Goal: Information Seeking & Learning: Learn about a topic

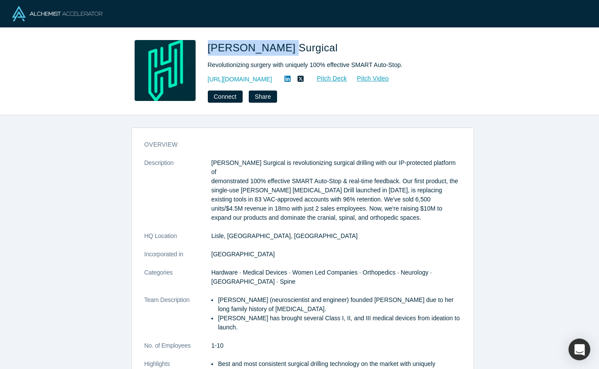
drag, startPoint x: 208, startPoint y: 47, endPoint x: 276, endPoint y: 47, distance: 68.3
click at [276, 47] on span "[PERSON_NAME] Surgical" at bounding box center [274, 48] width 133 height 12
copy span "[PERSON_NAME] Surgical"
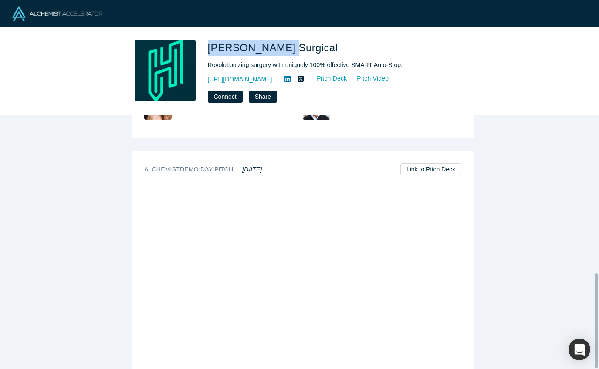
scroll to position [421, 0]
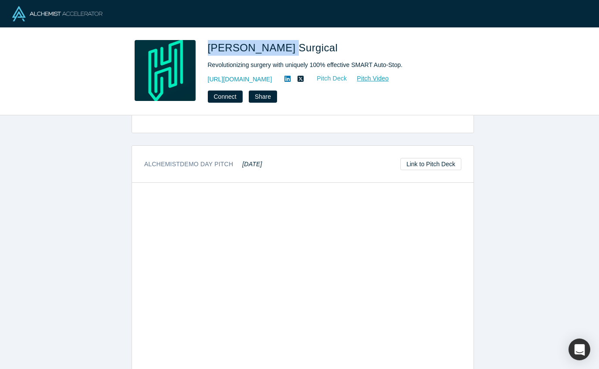
click at [330, 77] on link "Pitch Deck" at bounding box center [327, 79] width 40 height 10
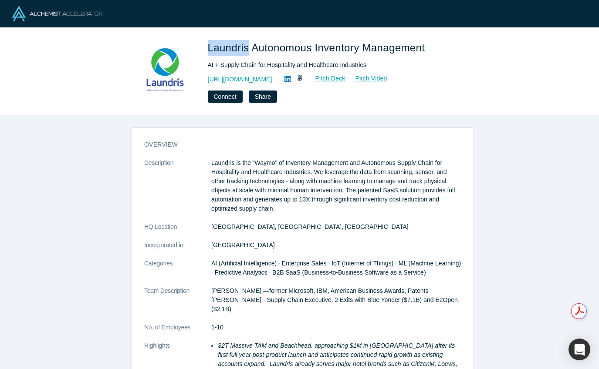
drag, startPoint x: 205, startPoint y: 47, endPoint x: 246, endPoint y: 44, distance: 41.4
click at [246, 44] on div "Laundris Autonomous Inventory Management AI + Supply Chain for Hospitality and …" at bounding box center [299, 71] width 342 height 63
copy span "Laundris"
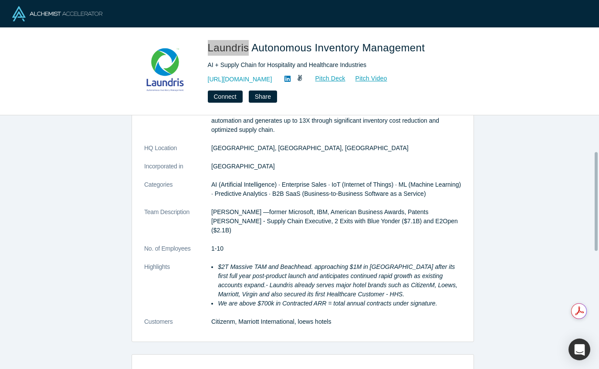
scroll to position [223, 0]
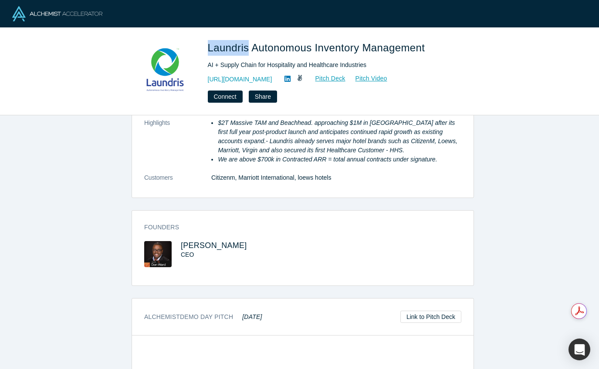
click at [290, 81] on icon at bounding box center [287, 79] width 6 height 6
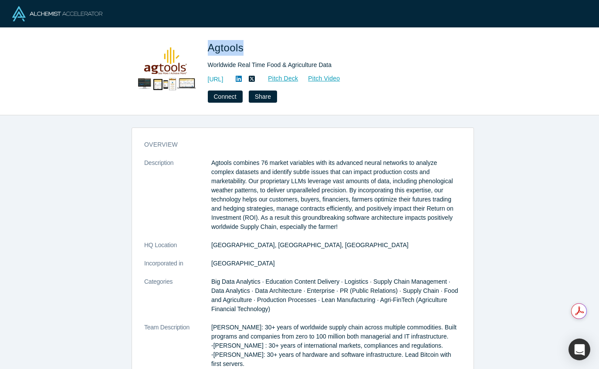
drag, startPoint x: 206, startPoint y: 49, endPoint x: 242, endPoint y: 47, distance: 36.2
click at [242, 47] on div "Agtools Worldwide Real Time Food & Agriculture Data https://www.agtools.ai Pitc…" at bounding box center [299, 71] width 342 height 63
copy span "Agtools"
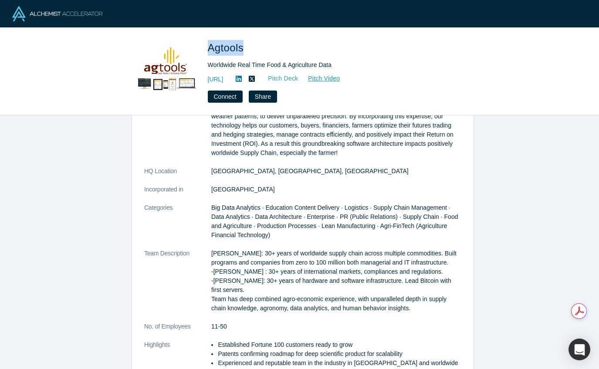
click at [298, 80] on link "Pitch Deck" at bounding box center [278, 79] width 40 height 10
click at [340, 78] on link "Pitch Video" at bounding box center [319, 79] width 42 height 10
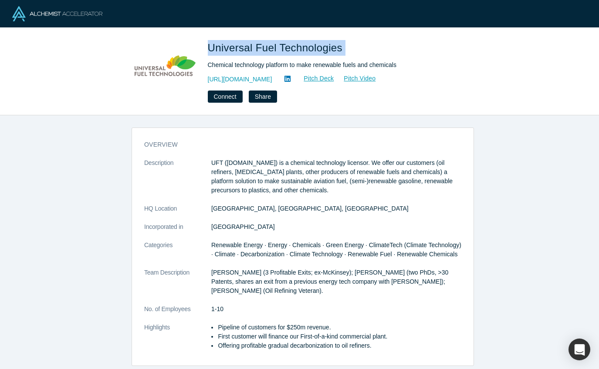
drag, startPoint x: 208, startPoint y: 47, endPoint x: 349, endPoint y: 48, distance: 140.6
click at [349, 48] on h1 "Universal Fuel Technologies" at bounding box center [330, 48] width 244 height 16
copy span "Universal Fuel Technologies"
click at [306, 80] on link "Pitch Deck" at bounding box center [314, 79] width 40 height 10
click at [347, 81] on link "Pitch Video" at bounding box center [355, 79] width 42 height 10
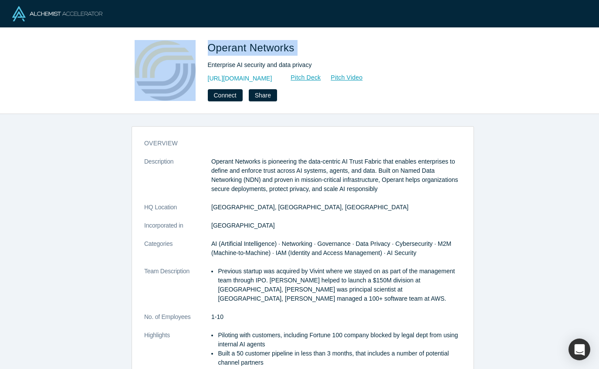
drag, startPoint x: 214, startPoint y: 48, endPoint x: 299, endPoint y: 52, distance: 85.0
click at [298, 50] on div "Operant Networks Enterprise AI security and data privacy http://www.operantnetw…" at bounding box center [299, 70] width 342 height 61
click at [321, 78] on link "Pitch Deck" at bounding box center [301, 78] width 40 height 10
click at [363, 78] on link "Pitch Video" at bounding box center [342, 78] width 42 height 10
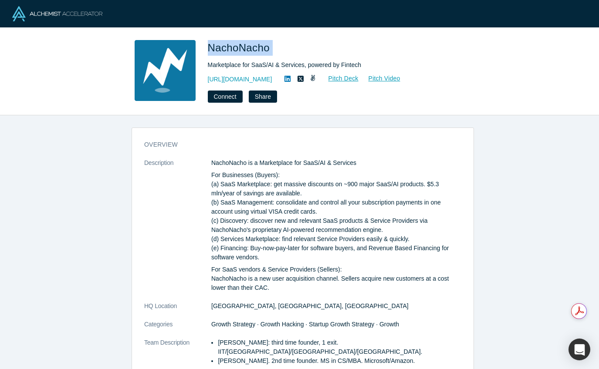
drag, startPoint x: 209, startPoint y: 48, endPoint x: 274, endPoint y: 47, distance: 65.3
click at [274, 47] on h1 "NachoNacho" at bounding box center [330, 48] width 244 height 16
copy span "NachoNacho"
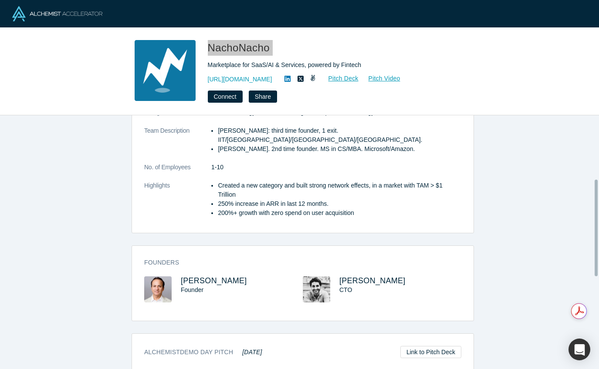
scroll to position [257, 0]
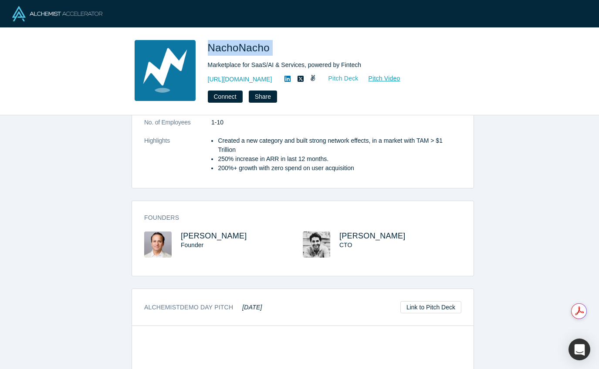
click at [334, 79] on link "Pitch Deck" at bounding box center [339, 79] width 40 height 10
click at [387, 79] on link "Pitch Video" at bounding box center [380, 79] width 42 height 10
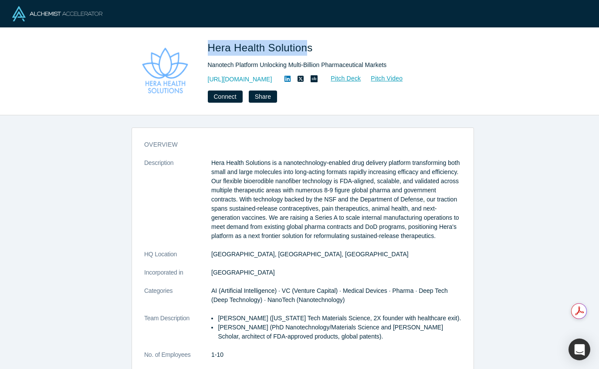
drag, startPoint x: 212, startPoint y: 45, endPoint x: 309, endPoint y: 44, distance: 96.6
click at [309, 44] on div "Hera Health Solutions Nanotech Platform Unlocking Multi-Billion Pharmaceutical …" at bounding box center [299, 71] width 342 height 63
click at [361, 74] on link "Pitch Deck" at bounding box center [341, 79] width 40 height 10
click at [403, 76] on link "Pitch Video" at bounding box center [382, 79] width 42 height 10
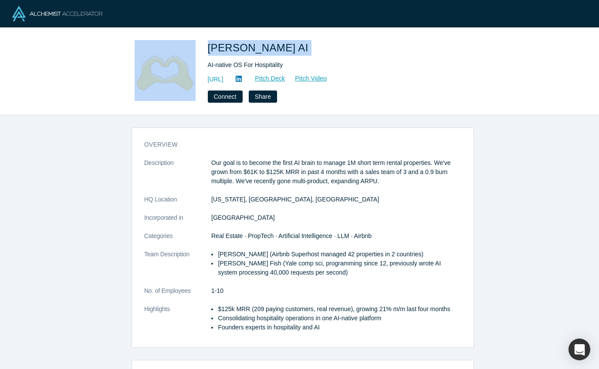
drag, startPoint x: 219, startPoint y: 47, endPoint x: 259, endPoint y: 47, distance: 39.2
click at [259, 47] on div "[PERSON_NAME] AI AI-native OS For Hospitality [URL] Pitch Deck Pitch Video Conn…" at bounding box center [299, 71] width 342 height 63
click at [285, 81] on link "Pitch Deck" at bounding box center [265, 79] width 40 height 10
click at [327, 80] on link "Pitch Video" at bounding box center [306, 79] width 42 height 10
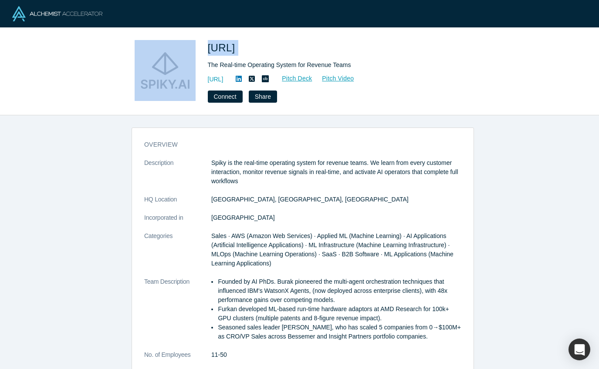
drag, startPoint x: 231, startPoint y: 47, endPoint x: 250, endPoint y: 47, distance: 19.6
click at [250, 47] on div "Spiky.ai The Real-time Operating System for Revenue Teams https://spiky.ai/ Pit…" at bounding box center [299, 71] width 342 height 63
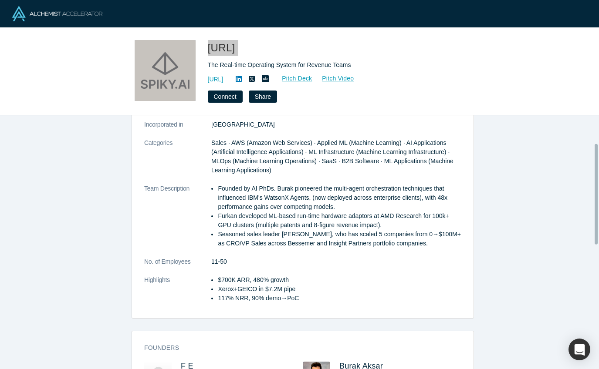
scroll to position [174, 0]
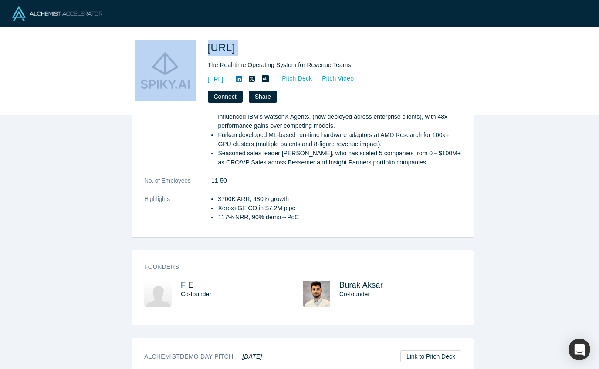
click at [312, 79] on link "Pitch Deck" at bounding box center [292, 79] width 40 height 10
click at [354, 78] on link "Pitch Video" at bounding box center [333, 79] width 42 height 10
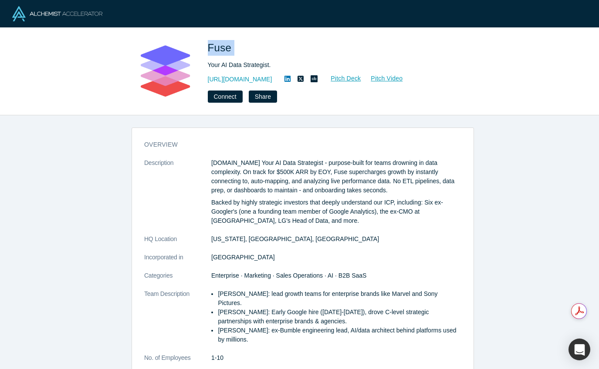
drag, startPoint x: 209, startPoint y: 48, endPoint x: 261, endPoint y: 53, distance: 52.5
click at [261, 53] on h1 "Fuse" at bounding box center [330, 48] width 244 height 16
copy span "Fuse"
click at [284, 80] on icon at bounding box center [287, 79] width 6 height 6
drag, startPoint x: 208, startPoint y: 64, endPoint x: 271, endPoint y: 66, distance: 63.2
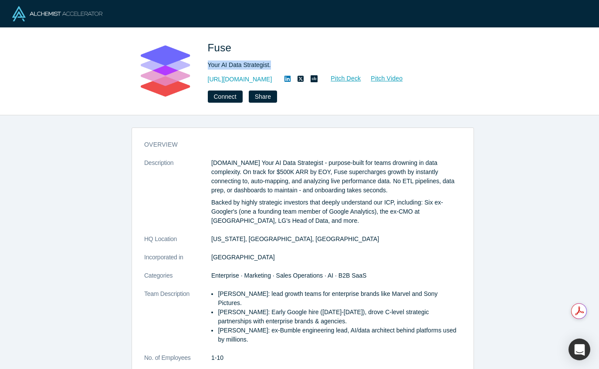
click at [271, 66] on div "Fuse Your AI Data Strategist. http://fuse.is Pitch Deck Pitch Video Connect Sha…" at bounding box center [299, 71] width 342 height 63
copy div "Your AI Data Strategist."
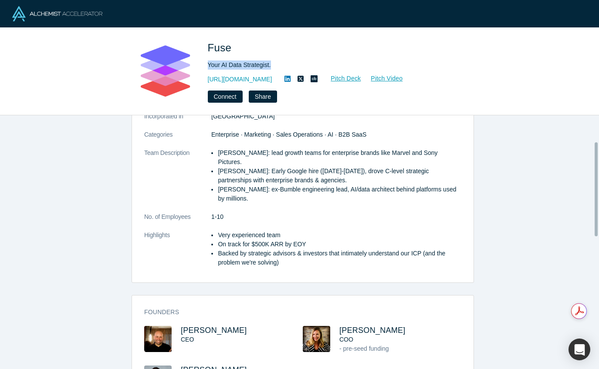
scroll to position [231, 0]
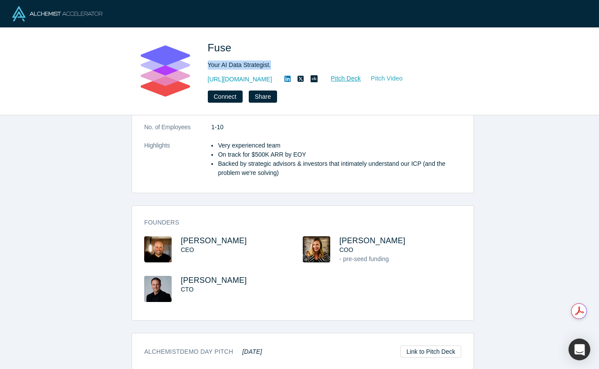
click at [361, 81] on link "Pitch Video" at bounding box center [382, 79] width 42 height 10
click at [321, 79] on link "Pitch Deck" at bounding box center [341, 79] width 40 height 10
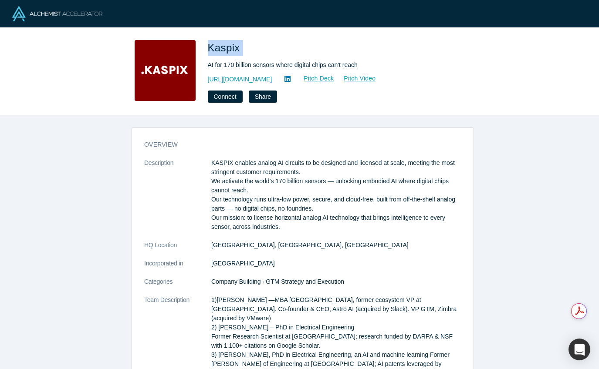
drag, startPoint x: 209, startPoint y: 47, endPoint x: 253, endPoint y: 49, distance: 44.0
click at [253, 49] on h1 "Kaspix" at bounding box center [330, 48] width 244 height 16
copy span "Kaspix"
click at [284, 79] on icon at bounding box center [287, 79] width 6 height 6
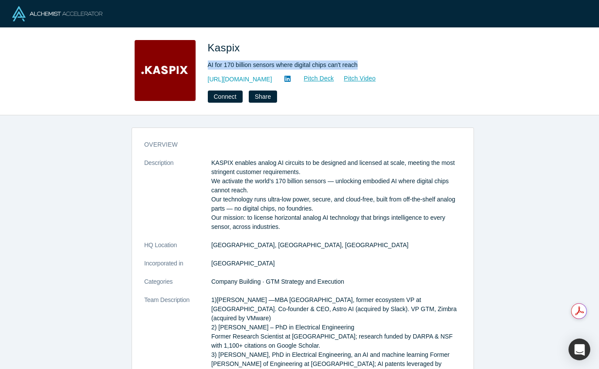
drag, startPoint x: 208, startPoint y: 65, endPoint x: 362, endPoint y: 66, distance: 154.1
click at [362, 66] on div "AI for 170 billion sensors where digital chips can't reach" at bounding box center [330, 65] width 244 height 9
copy div "AI for 170 billion sensors where digital chips can't reach"
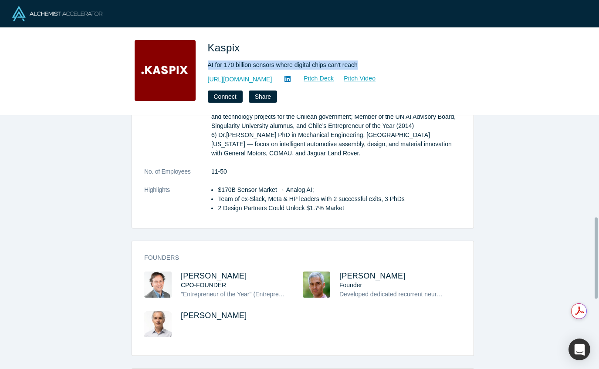
scroll to position [317, 0]
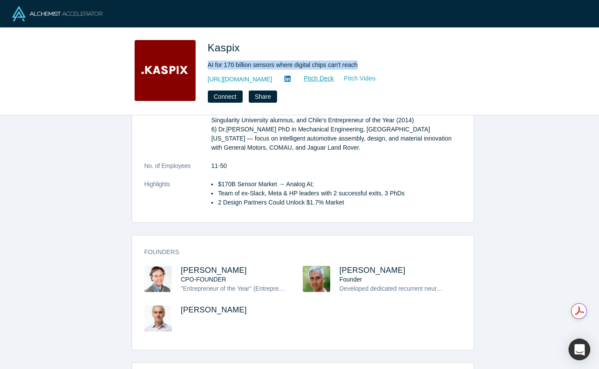
click at [337, 79] on link "Pitch Video" at bounding box center [355, 79] width 42 height 10
click at [334, 78] on link "Pitch Video" at bounding box center [355, 79] width 42 height 10
click at [294, 81] on link "Pitch Deck" at bounding box center [314, 79] width 40 height 10
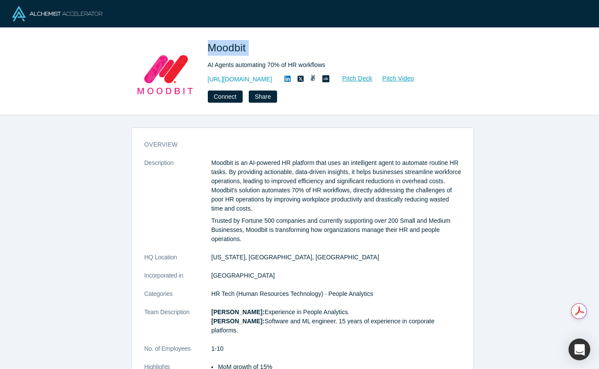
drag, startPoint x: 206, startPoint y: 48, endPoint x: 256, endPoint y: 50, distance: 49.7
click at [256, 50] on div "Moodbit AI Agents automating 70% of HR workflows http://mymoodbit.com/ Pitch De…" at bounding box center [299, 71] width 342 height 63
copy span "Moodbit"
click at [355, 79] on link "Pitch Deck" at bounding box center [353, 79] width 40 height 10
click at [400, 82] on link "Pitch Video" at bounding box center [394, 79] width 42 height 10
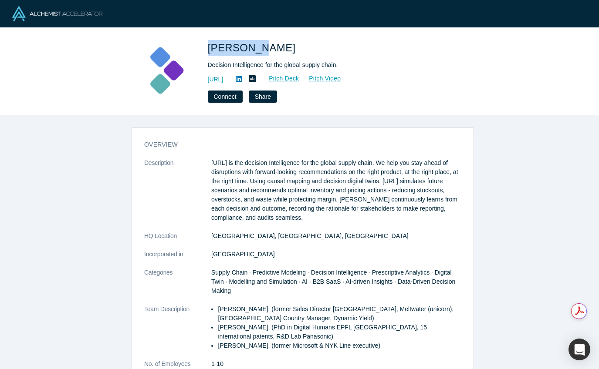
drag, startPoint x: 202, startPoint y: 50, endPoint x: 253, endPoint y: 49, distance: 51.0
click at [253, 49] on div "Kimaru AI Decision Intelligence for the global supply chain. https://kimaru.ai/…" at bounding box center [299, 71] width 342 height 63
copy span "Kimaru AI"
click at [242, 78] on icon at bounding box center [239, 79] width 6 height 6
click at [0, 0] on div "Kimaru AI Decision Intelligence for the global supply chain. https://kimaru.ai/…" at bounding box center [299, 184] width 599 height 369
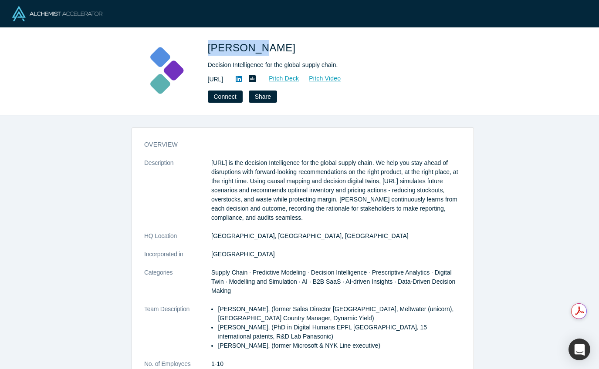
click at [223, 81] on link "https://kimaru.ai/" at bounding box center [216, 79] width 16 height 9
click at [209, 64] on div "Decision Intelligence for the global supply chain." at bounding box center [330, 65] width 244 height 9
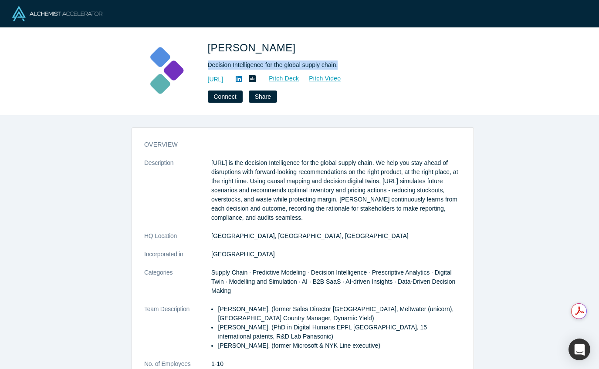
drag, startPoint x: 207, startPoint y: 63, endPoint x: 339, endPoint y: 64, distance: 132.3
click at [339, 64] on div "Kimaru AI Decision Intelligence for the global supply chain. https://kimaru.ai/…" at bounding box center [299, 71] width 342 height 63
copy div "Decision Intelligence for the global supply chain."
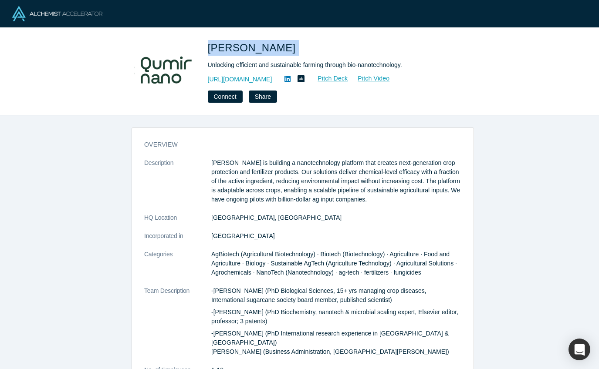
drag, startPoint x: 241, startPoint y: 47, endPoint x: 268, endPoint y: 46, distance: 27.0
click at [268, 46] on div "[PERSON_NAME] Unlocking efficient and sustainable farming through bio-nanotechn…" at bounding box center [299, 71] width 342 height 63
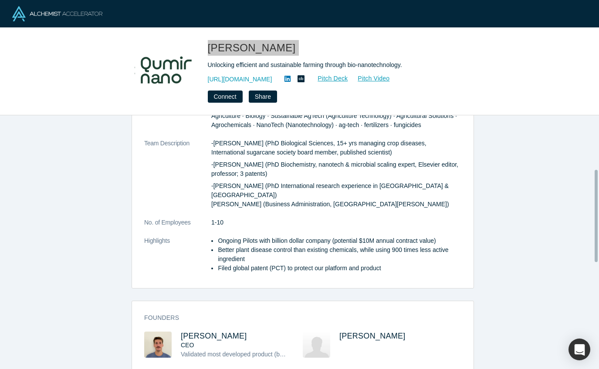
scroll to position [169, 0]
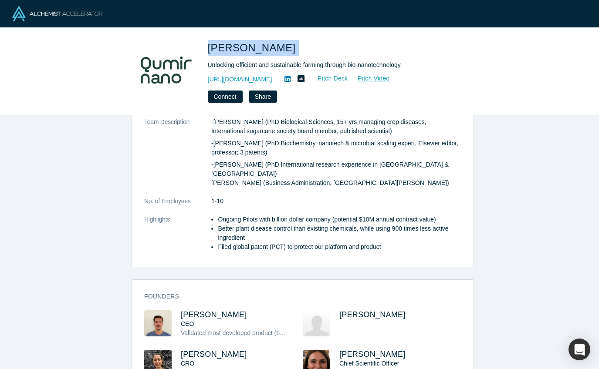
click at [348, 79] on link "Pitch Deck" at bounding box center [328, 79] width 40 height 10
click at [385, 79] on link "Pitch Video" at bounding box center [369, 79] width 42 height 10
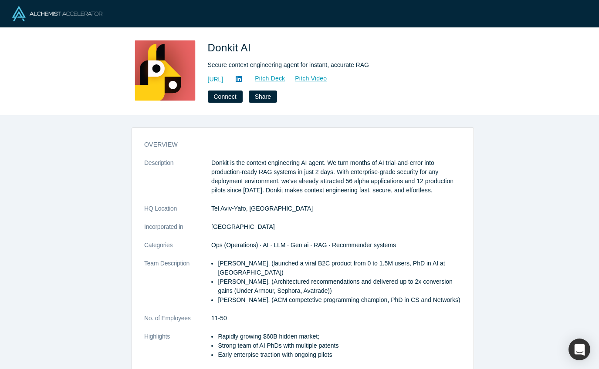
click at [242, 80] on icon at bounding box center [239, 79] width 6 height 6
drag, startPoint x: 217, startPoint y: 65, endPoint x: 374, endPoint y: 61, distance: 156.8
click at [373, 61] on div "Donkit AI Secure context engineering agent for instant, accurate RAG [URL] Pitc…" at bounding box center [299, 71] width 342 height 63
click at [266, 175] on p "Donkit is the context engineering AI agent. We turn months of AI trial-and-erro…" at bounding box center [336, 176] width 250 height 37
drag, startPoint x: 209, startPoint y: 162, endPoint x: 321, endPoint y: 160, distance: 112.3
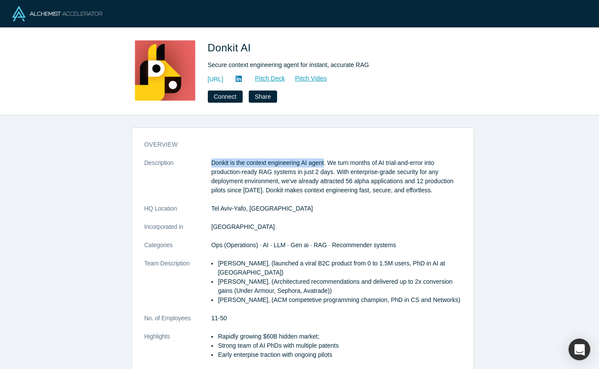
click at [321, 160] on p "Donkit is the context engineering AI agent. We turn months of AI trial-and-erro…" at bounding box center [336, 176] width 250 height 37
copy p "Donkit is the context engineering AI agent"
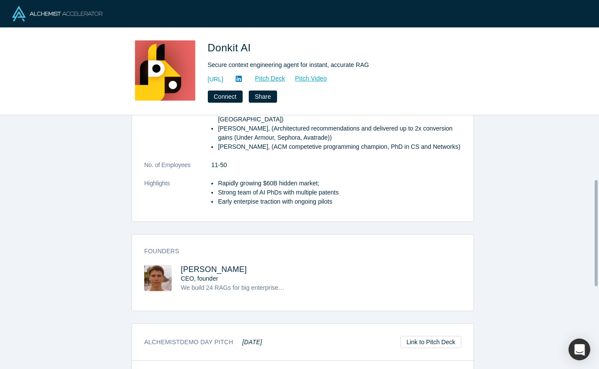
scroll to position [159, 0]
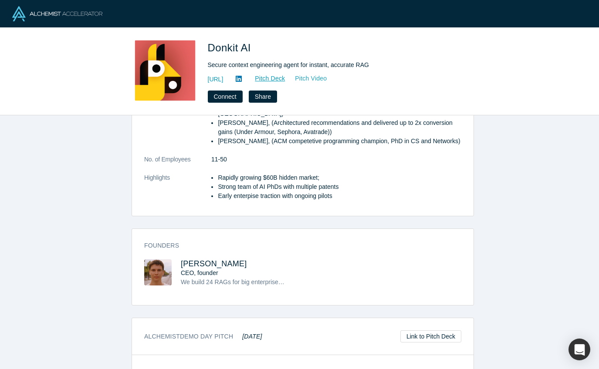
click at [327, 75] on link "Pitch Video" at bounding box center [306, 79] width 42 height 10
click at [285, 81] on link "Pitch Deck" at bounding box center [265, 79] width 40 height 10
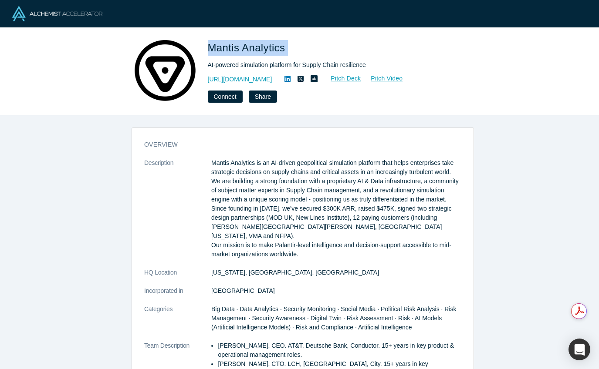
drag, startPoint x: 209, startPoint y: 47, endPoint x: 293, endPoint y: 49, distance: 84.5
click at [293, 49] on h1 "Mantis Analytics" at bounding box center [330, 48] width 244 height 16
copy span "Mantis Analytics"
click at [351, 78] on link "Pitch Deck" at bounding box center [341, 79] width 40 height 10
click at [398, 78] on link "Pitch Video" at bounding box center [382, 79] width 42 height 10
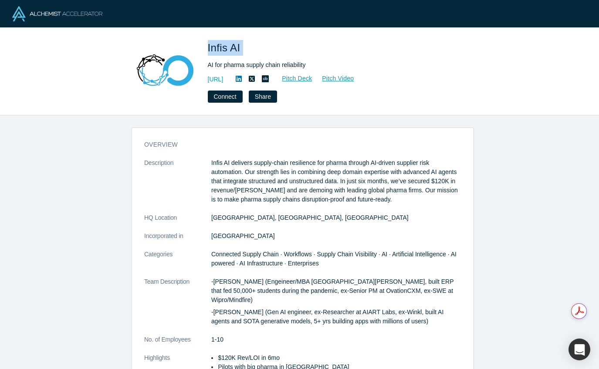
drag, startPoint x: 203, startPoint y: 43, endPoint x: 242, endPoint y: 45, distance: 39.2
click at [242, 45] on div "Infis AI AI for pharma supply chain reliability [URL] Pitch Deck Pitch Video Co…" at bounding box center [299, 71] width 342 height 63
copy span "Infis AI"
click at [242, 77] on icon at bounding box center [239, 79] width 6 height 6
click at [207, 64] on div "Infis AI AI for pharma supply chain reliability [URL] Pitch Deck Pitch Video Co…" at bounding box center [299, 71] width 342 height 63
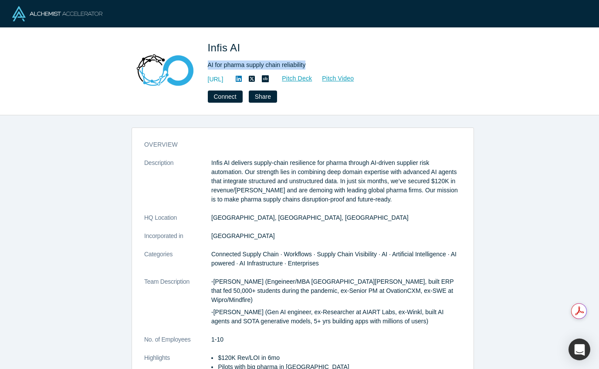
drag, startPoint x: 207, startPoint y: 64, endPoint x: 303, endPoint y: 67, distance: 96.7
click at [303, 67] on div "Infis AI AI for pharma supply chain reliability [URL] Pitch Deck Pitch Video Co…" at bounding box center [299, 71] width 342 height 63
copy div "AI for pharma supply chain reliability"
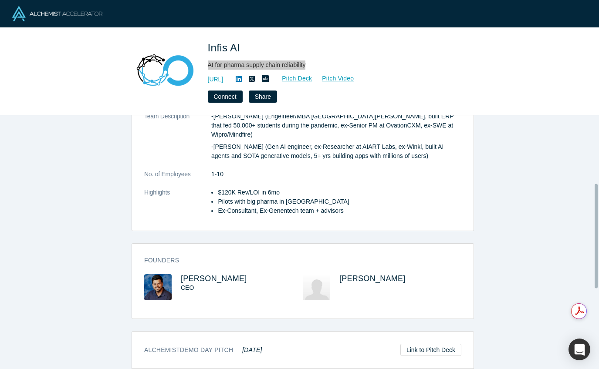
scroll to position [210, 0]
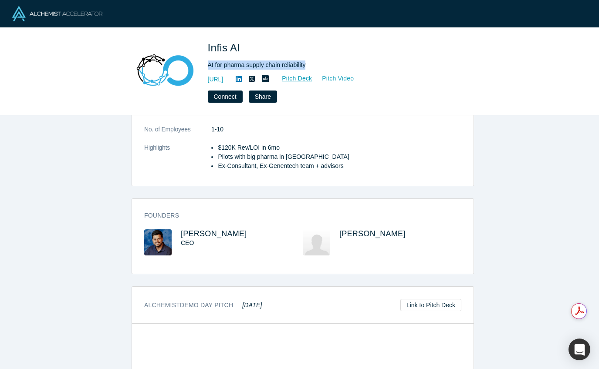
click at [354, 77] on link "Pitch Video" at bounding box center [333, 79] width 42 height 10
click at [312, 80] on link "Pitch Deck" at bounding box center [292, 79] width 40 height 10
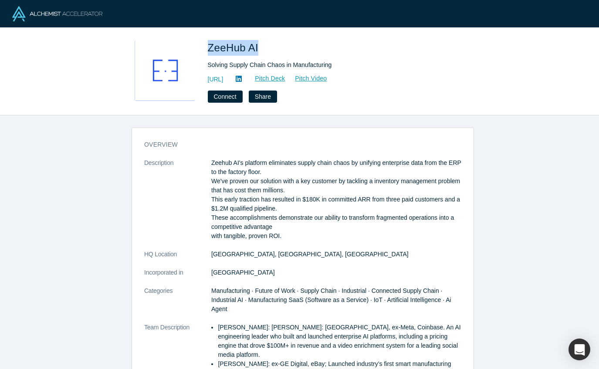
drag, startPoint x: 204, startPoint y: 48, endPoint x: 259, endPoint y: 47, distance: 54.9
click at [259, 47] on div "ZeeHub AI Solving Supply Chain Chaos in Manufacturing https://zeehub.ai Pitch D…" at bounding box center [299, 71] width 342 height 63
copy span "ZeeHub AI"
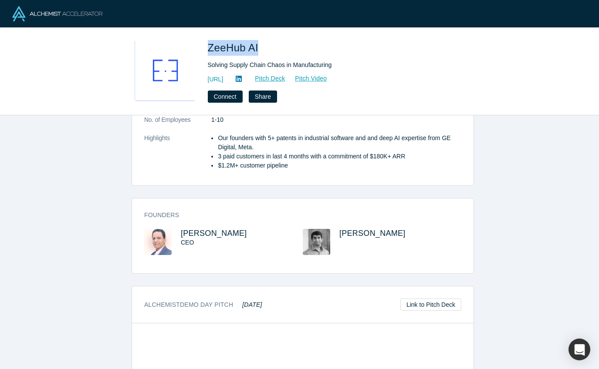
scroll to position [266, 0]
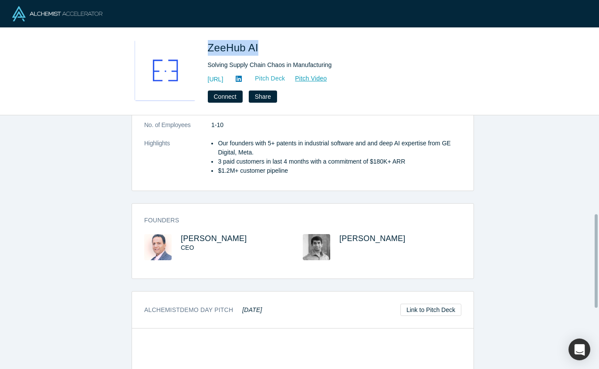
click at [285, 74] on link "Pitch Deck" at bounding box center [265, 79] width 40 height 10
click at [327, 79] on link "Pitch Video" at bounding box center [306, 79] width 42 height 10
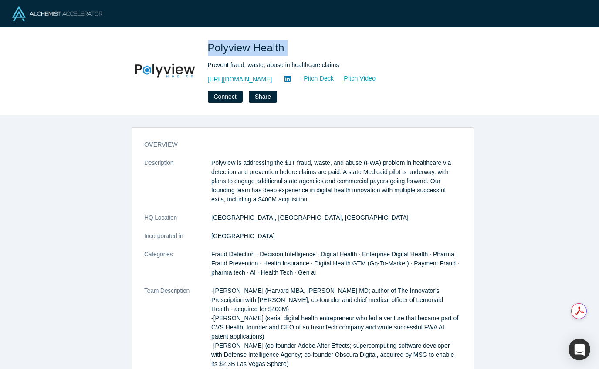
drag, startPoint x: 205, startPoint y: 48, endPoint x: 296, endPoint y: 49, distance: 91.0
click at [296, 49] on div "Polyview Health Prevent fraud, waste, abuse in healthcare claims https://www.Po…" at bounding box center [299, 71] width 342 height 63
copy span "Polyview Health"
click at [332, 79] on link "Pitch Deck" at bounding box center [314, 79] width 40 height 10
click at [373, 80] on link "Pitch Video" at bounding box center [355, 79] width 42 height 10
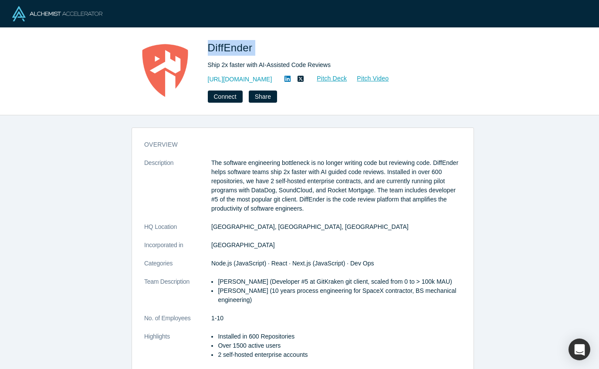
drag, startPoint x: 207, startPoint y: 50, endPoint x: 253, endPoint y: 45, distance: 46.8
click at [253, 45] on div "DiffEnder Ship 2x faster with AI-Assisted Code Reviews [URL][DOMAIN_NAME] Pitch…" at bounding box center [299, 71] width 342 height 63
copy span "DiffEnder"
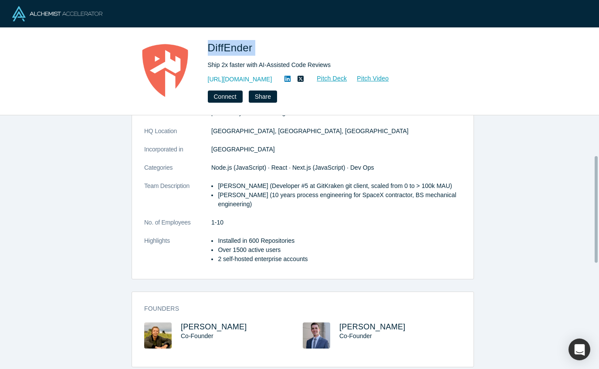
scroll to position [141, 0]
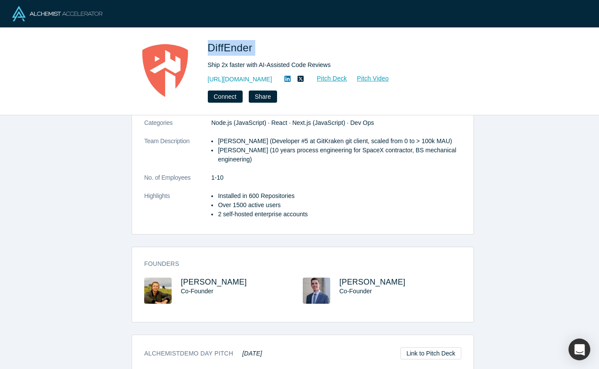
click at [284, 77] on icon at bounding box center [287, 79] width 6 height 6
click at [206, 65] on div "DiffEnder Ship 2x faster with AI-Assisted Code Reviews [URL][DOMAIN_NAME] Pitch…" at bounding box center [299, 71] width 342 height 63
drag, startPoint x: 207, startPoint y: 64, endPoint x: 337, endPoint y: 65, distance: 129.7
click at [337, 65] on div "Ship 2x faster with AI-Assisted Code Reviews" at bounding box center [330, 65] width 244 height 9
copy div "Ship 2x faster with AI-Assisted Code Reviews"
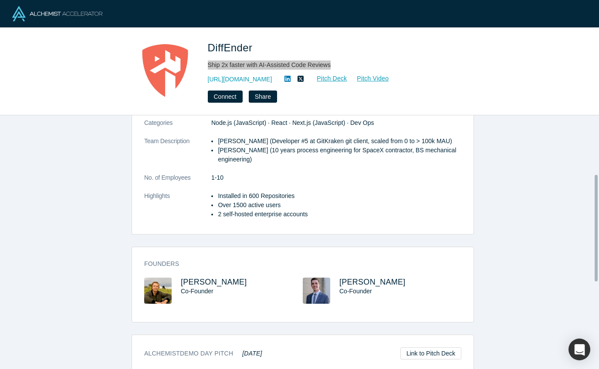
scroll to position [152, 0]
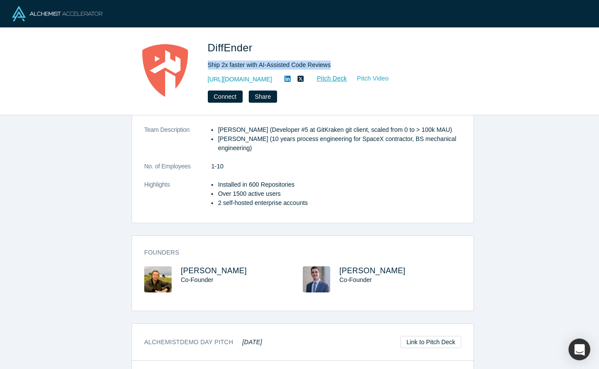
click at [370, 82] on link "Pitch Video" at bounding box center [368, 79] width 42 height 10
click at [328, 78] on link "Pitch Deck" at bounding box center [327, 79] width 40 height 10
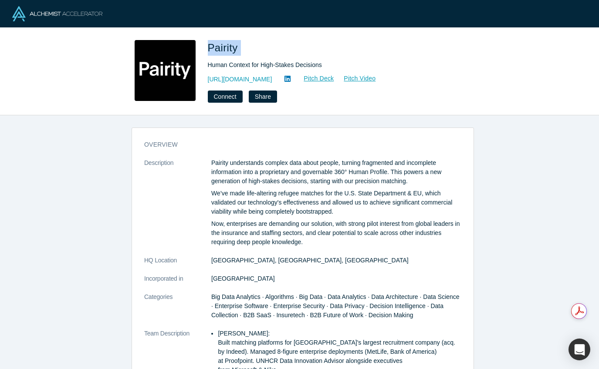
drag, startPoint x: 206, startPoint y: 48, endPoint x: 242, endPoint y: 47, distance: 35.7
click at [242, 47] on div "Pairity Human Context for High-Stakes Decisions https://pairity.ca/ Pitch Deck …" at bounding box center [299, 71] width 342 height 63
copy span "Pairity"
click at [284, 79] on icon at bounding box center [287, 79] width 6 height 6
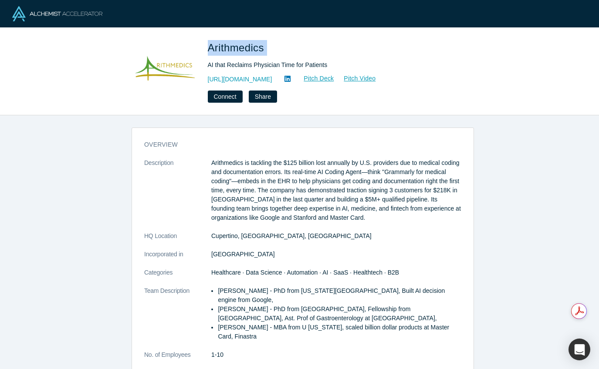
drag, startPoint x: 204, startPoint y: 48, endPoint x: 272, endPoint y: 45, distance: 68.4
click at [272, 45] on div "Arithmedics AI that Reclaims Physician Time for Patients [URL][DOMAIN_NAME] Pit…" at bounding box center [299, 71] width 342 height 63
click at [244, 77] on link "[URL][DOMAIN_NAME]" at bounding box center [240, 79] width 64 height 9
click at [323, 79] on link "Pitch Deck" at bounding box center [314, 79] width 40 height 10
click at [360, 82] on link "Pitch Video" at bounding box center [355, 79] width 42 height 10
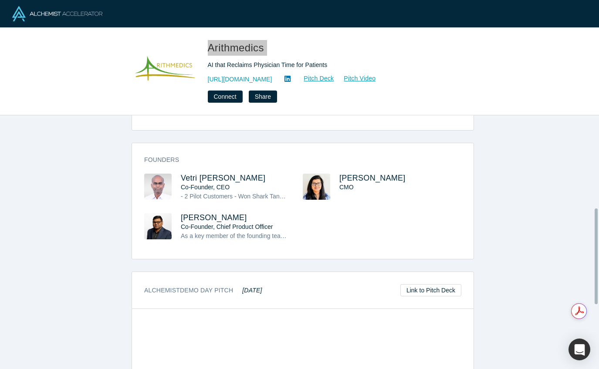
scroll to position [246, 0]
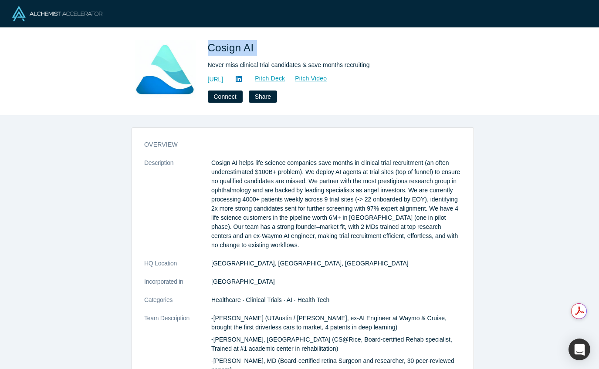
drag, startPoint x: 210, startPoint y: 45, endPoint x: 270, endPoint y: 46, distance: 60.1
click at [267, 46] on h1 "Cosign AI" at bounding box center [330, 48] width 244 height 16
copy span "Cosign AI"
click at [242, 78] on icon at bounding box center [239, 78] width 6 height 7
click at [208, 64] on div "Never miss clinical trial candidates & save months recruiting" at bounding box center [330, 65] width 244 height 9
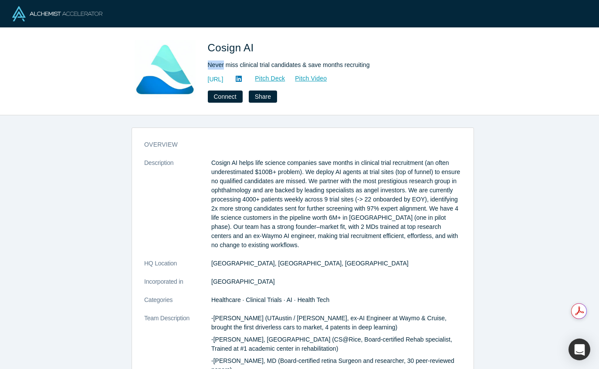
click at [208, 64] on div "Never miss clinical trial candidates & save months recruiting" at bounding box center [330, 65] width 244 height 9
copy div "Never miss clinical trial candidates & save months recruiting"
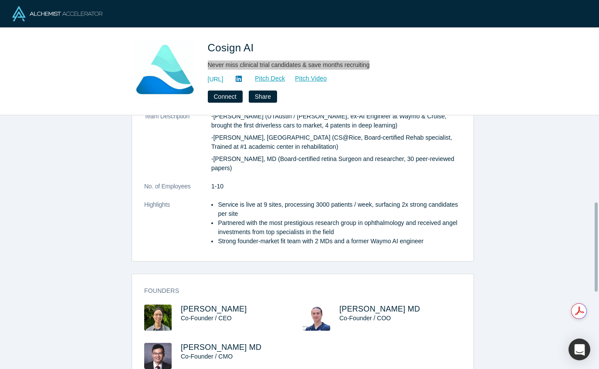
scroll to position [247, 0]
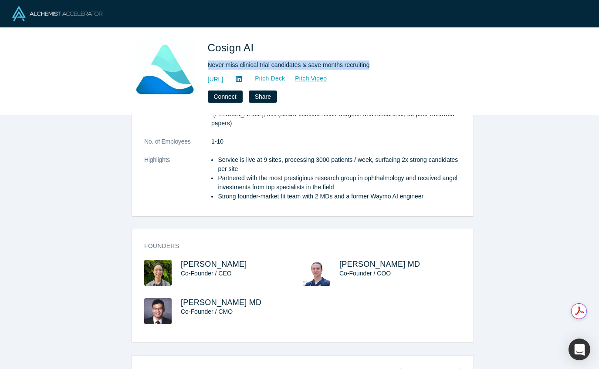
click at [285, 80] on link "Pitch Deck" at bounding box center [265, 79] width 40 height 10
click at [327, 79] on link "Pitch Video" at bounding box center [306, 79] width 42 height 10
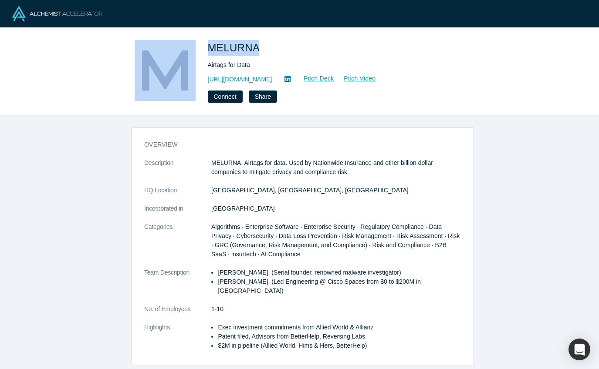
drag, startPoint x: 215, startPoint y: 46, endPoint x: 293, endPoint y: 50, distance: 78.1
click at [293, 51] on div "MELURNA Airtags for Data [URL][DOMAIN_NAME] Pitch Deck Pitch Video Connect Share" at bounding box center [299, 71] width 342 height 63
click at [290, 81] on icon at bounding box center [287, 78] width 6 height 7
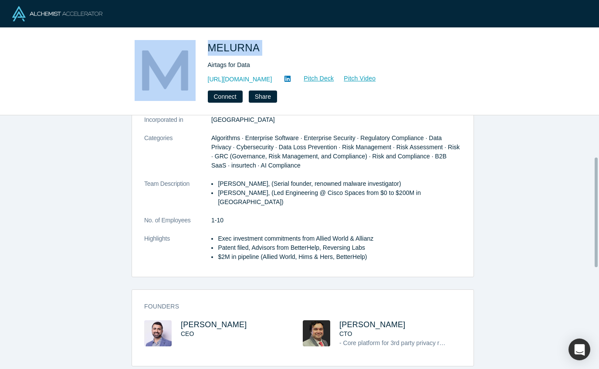
scroll to position [96, 0]
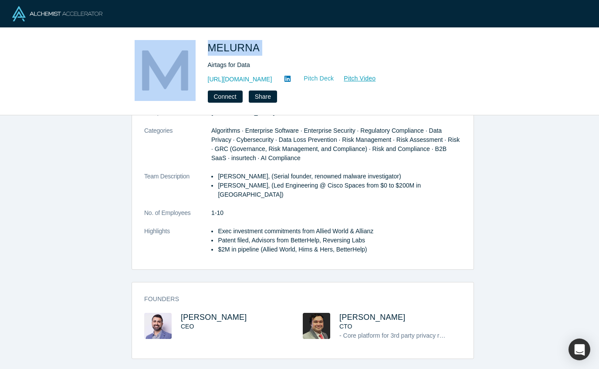
click at [326, 75] on link "Pitch Deck" at bounding box center [314, 79] width 40 height 10
click at [360, 78] on link "Pitch Video" at bounding box center [355, 79] width 42 height 10
